Goal: Task Accomplishment & Management: Use online tool/utility

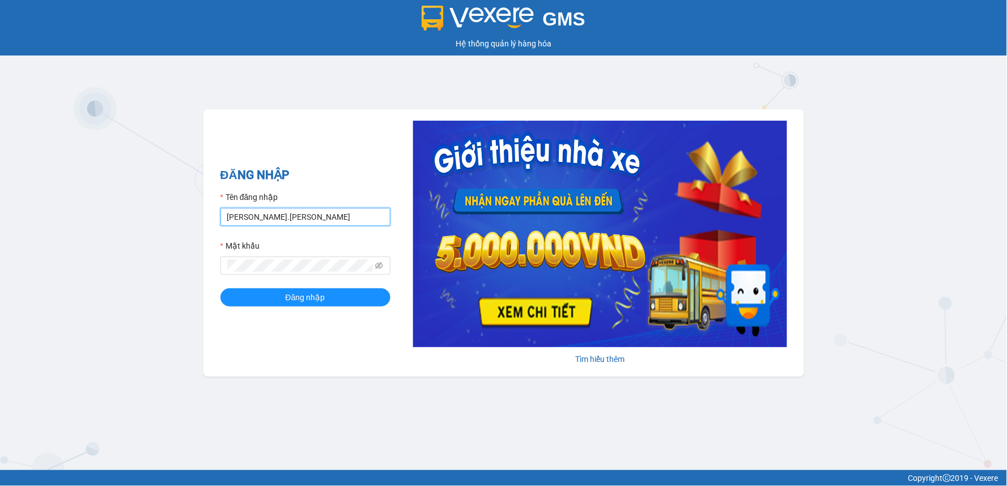
drag, startPoint x: 349, startPoint y: 208, endPoint x: 349, endPoint y: 214, distance: 5.7
click at [349, 208] on input "[PERSON_NAME].[PERSON_NAME]" at bounding box center [305, 217] width 170 height 18
type input "d"
type input "kimthuy.[PERSON_NAME]"
click at [220, 288] on button "Đăng nhập" at bounding box center [305, 297] width 170 height 18
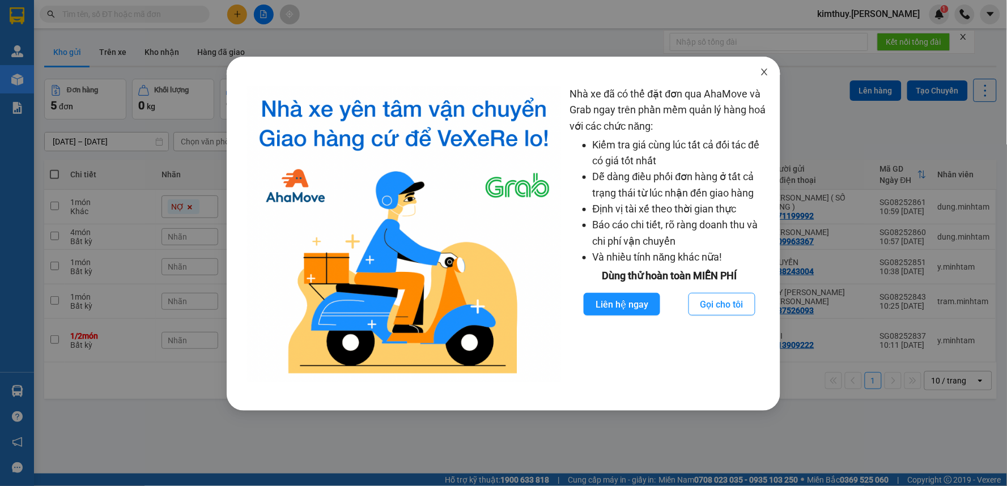
click at [766, 72] on icon "close" at bounding box center [765, 72] width 6 height 7
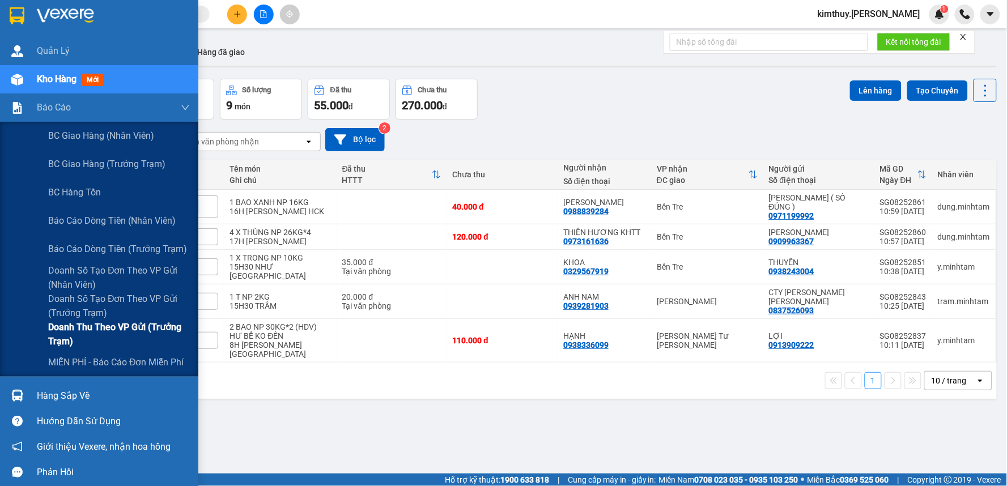
click at [87, 327] on span "Doanh thu theo VP gửi (Trưởng Trạm)" at bounding box center [119, 334] width 142 height 28
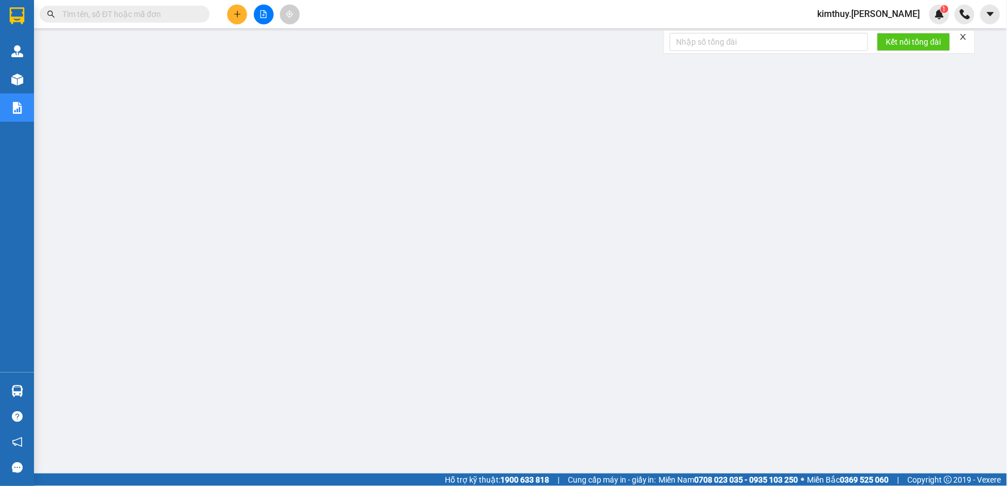
click at [118, 12] on input "text" at bounding box center [129, 14] width 134 height 12
click at [121, 13] on input "text" at bounding box center [129, 14] width 134 height 12
click at [884, 15] on span "kimthuy.[PERSON_NAME]" at bounding box center [869, 14] width 121 height 14
click at [879, 35] on span "Đăng xuất" at bounding box center [890, 35] width 66 height 12
